Goal: Task Accomplishment & Management: Check status

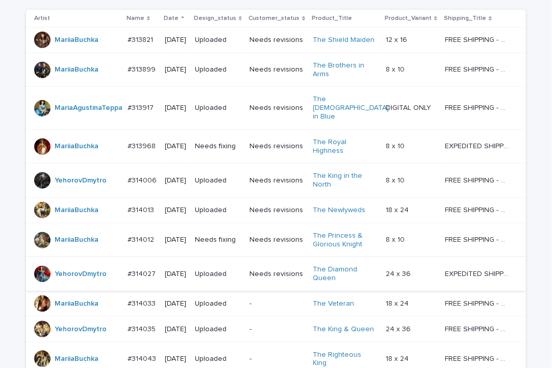
scroll to position [309, 0]
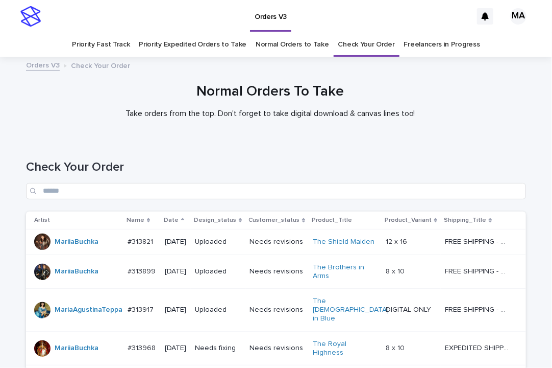
scroll to position [309, 0]
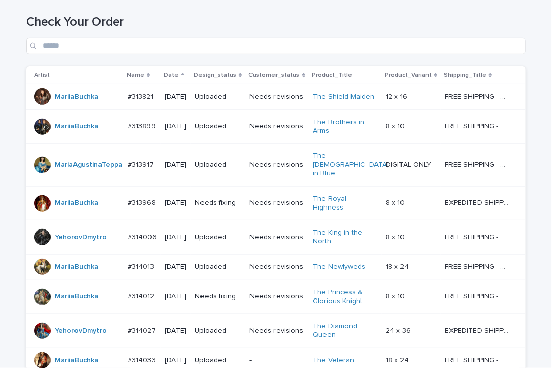
scroll to position [309, 0]
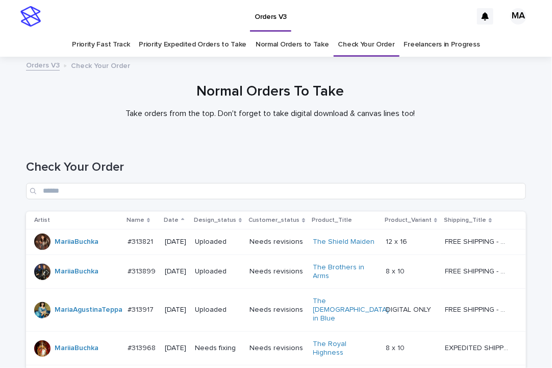
scroll to position [309, 0]
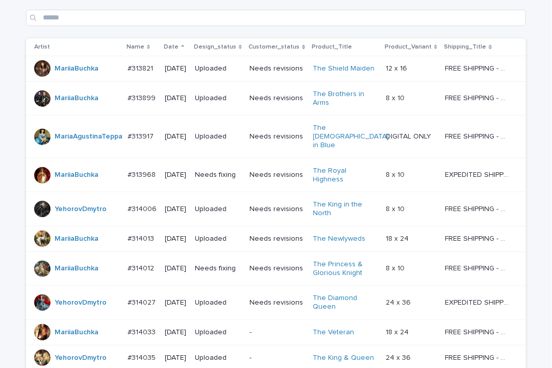
scroll to position [309, 0]
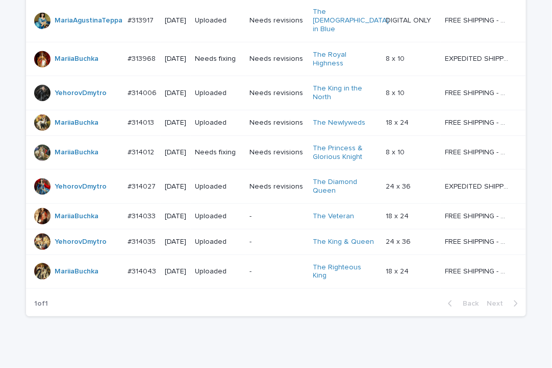
scroll to position [309, 0]
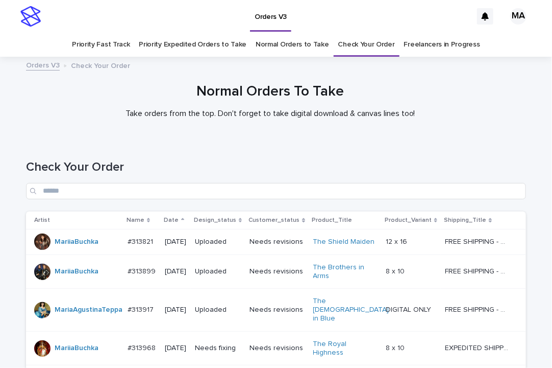
scroll to position [309, 0]
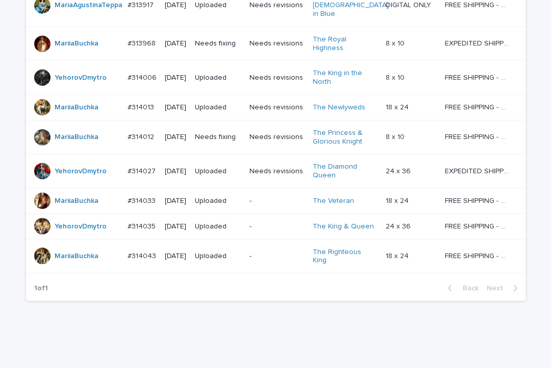
scroll to position [309, 0]
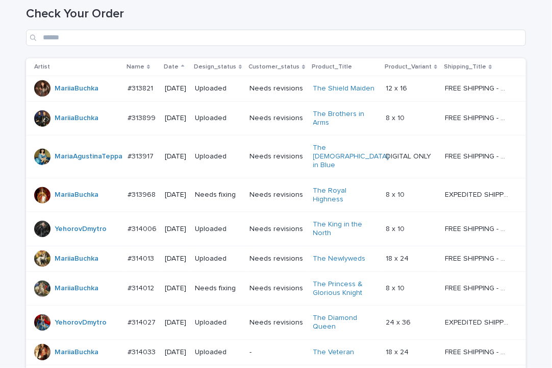
scroll to position [309, 0]
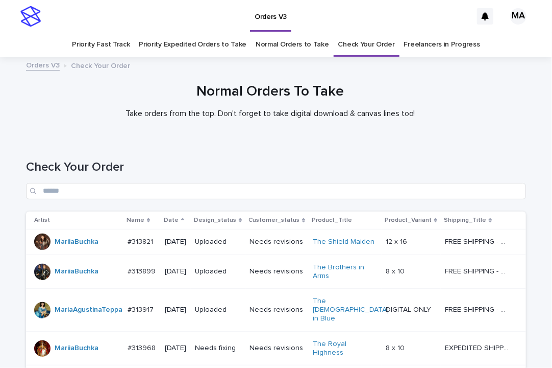
scroll to position [309, 0]
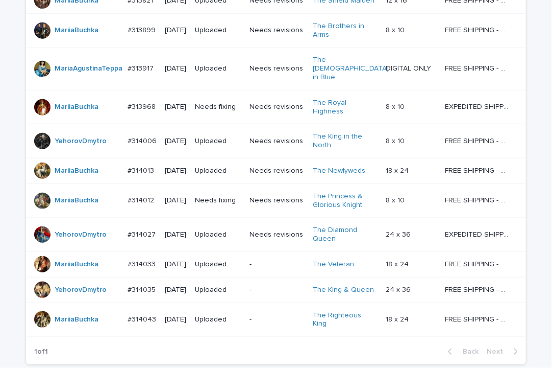
scroll to position [309, 0]
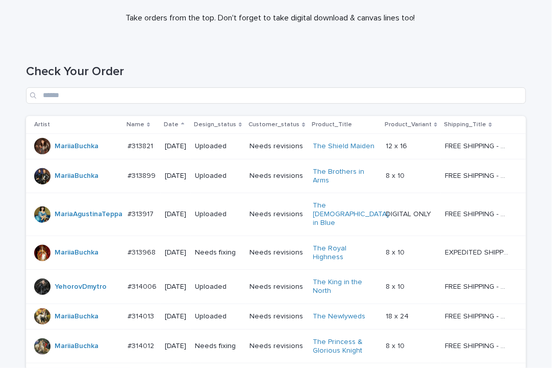
scroll to position [309, 0]
